Goal: Navigation & Orientation: Go to known website

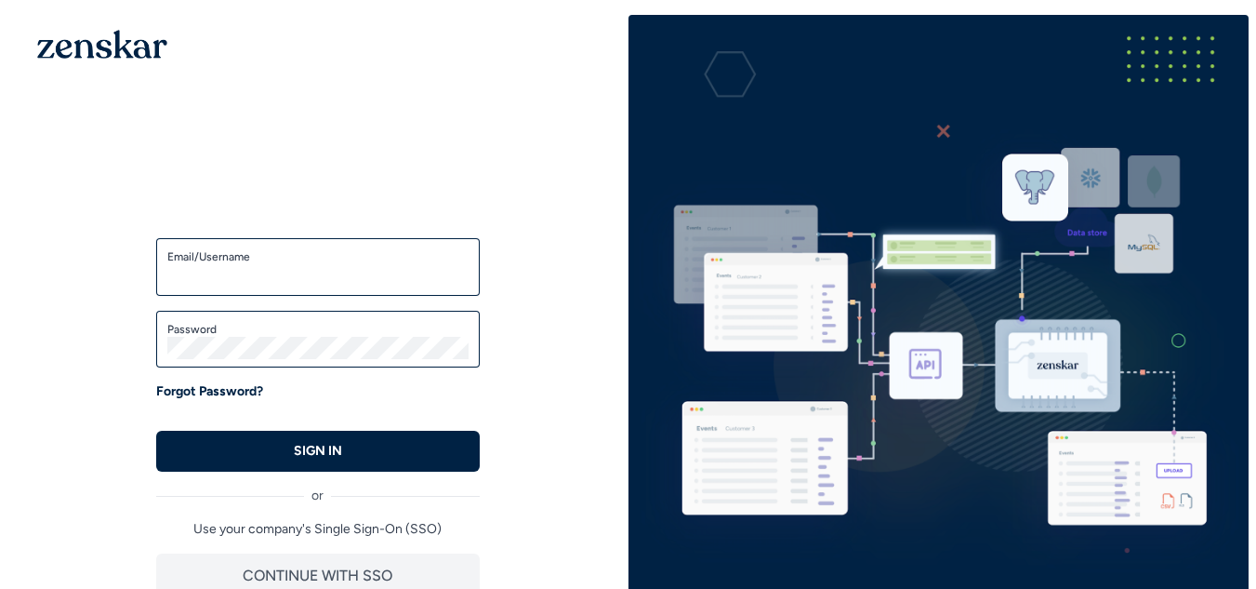
type input "**********"
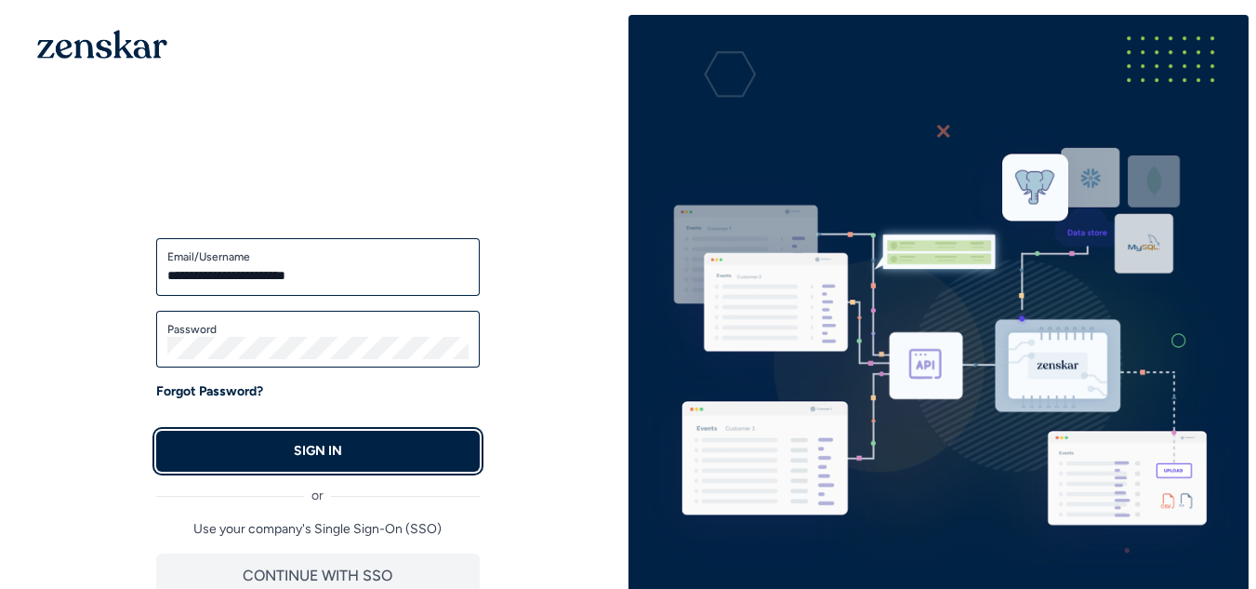
click at [328, 439] on button "SIGN IN" at bounding box center [318, 450] width 324 height 41
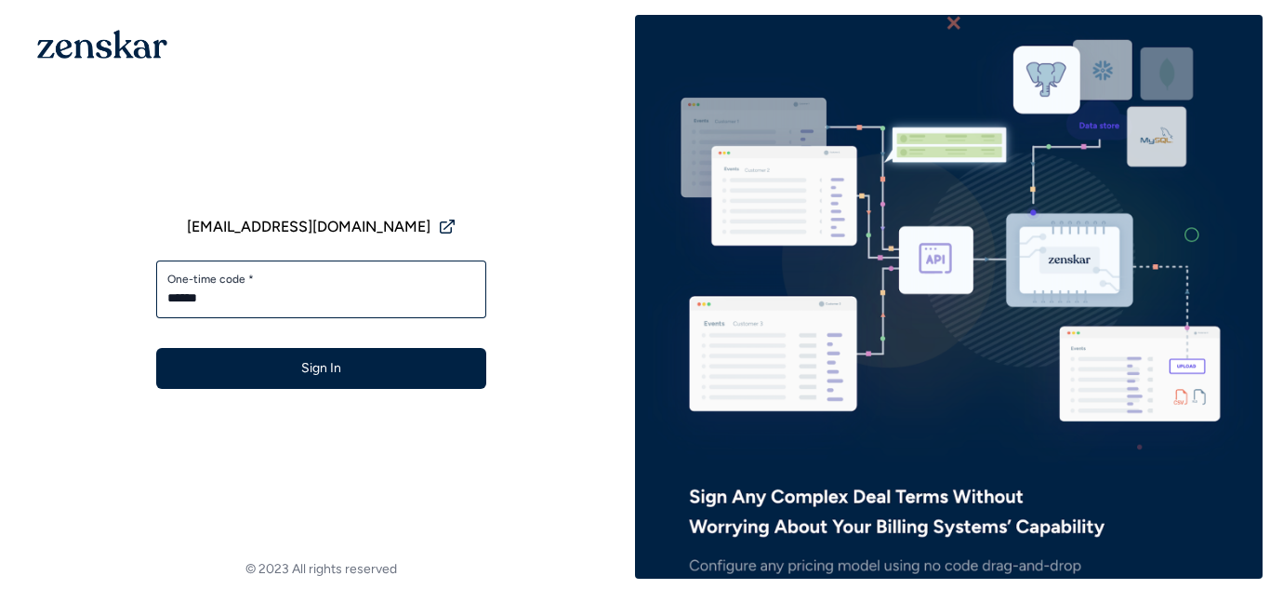
type input "******"
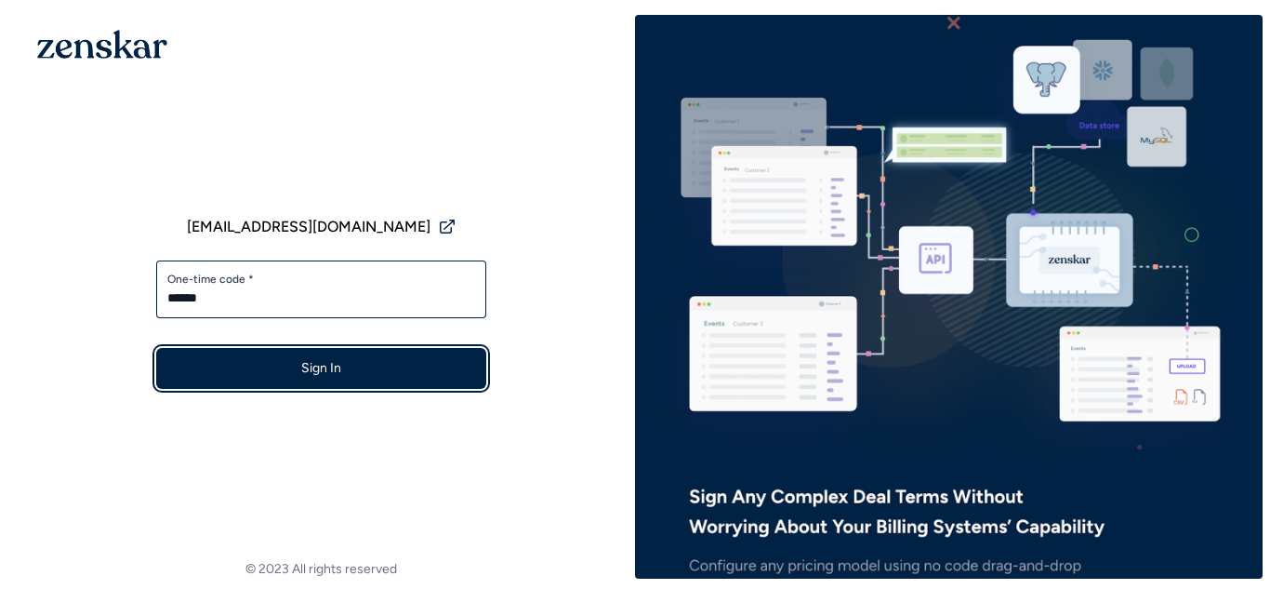
click at [364, 361] on button "Sign In" at bounding box center [321, 368] width 330 height 41
